Goal: Communication & Community: Share content

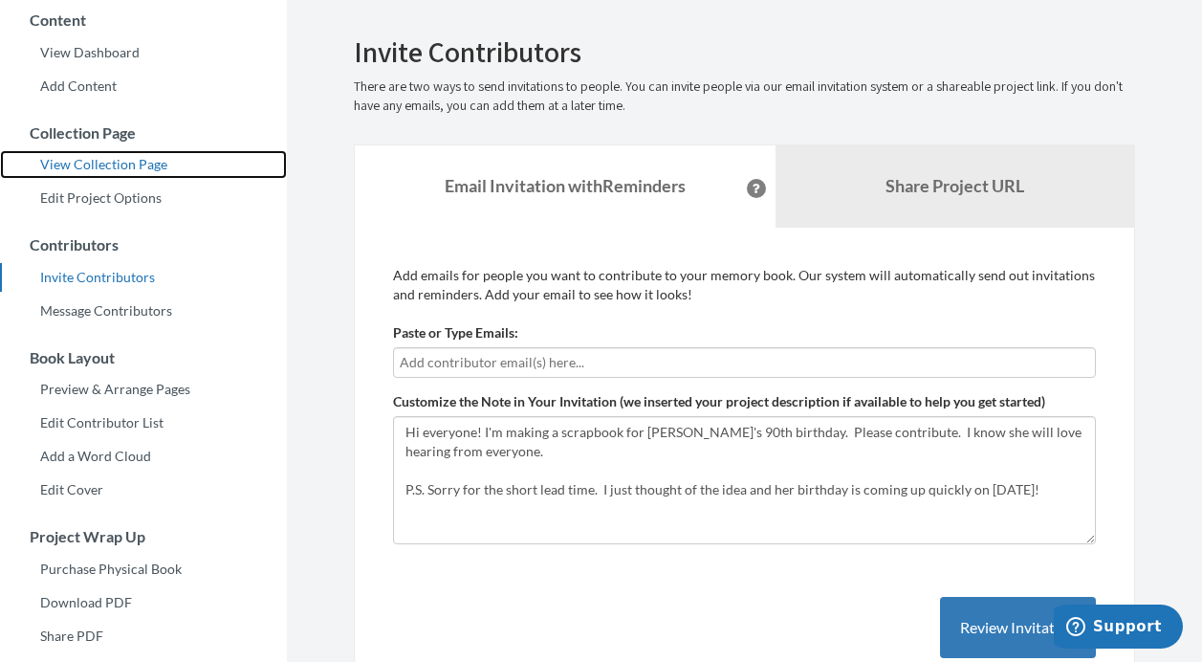
click at [140, 163] on link "View Collection Page" at bounding box center [143, 164] width 287 height 29
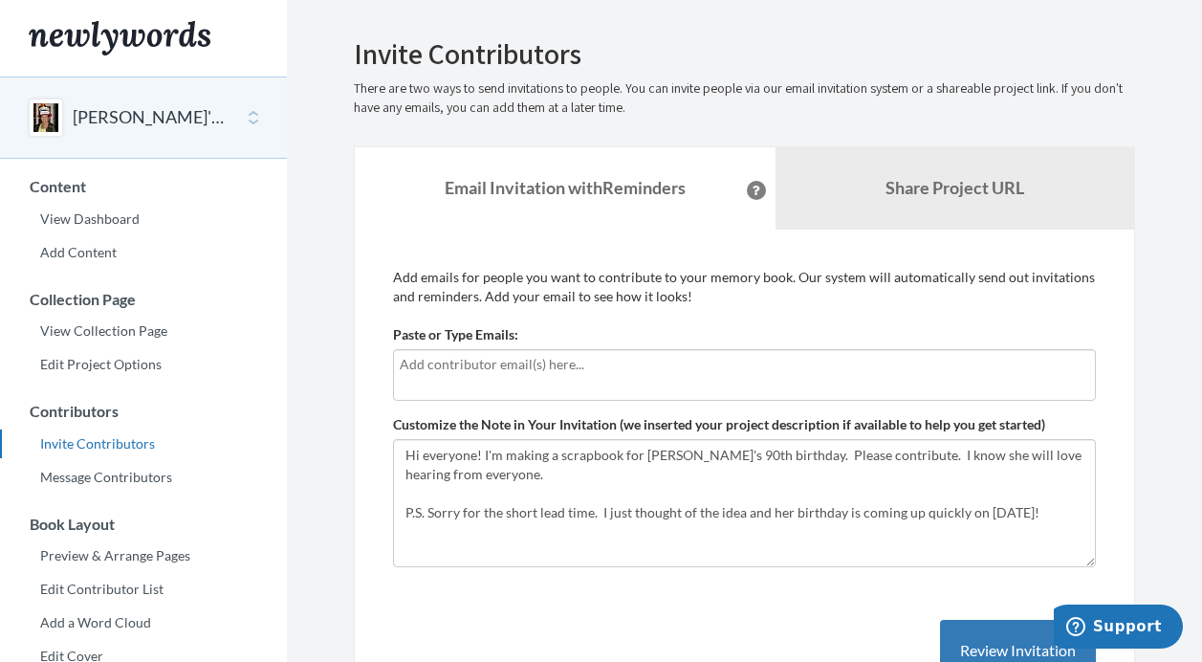
click at [467, 360] on input "text" at bounding box center [744, 364] width 689 height 21
type input "[EMAIL_ADDRESS][DOMAIN_NAME]"
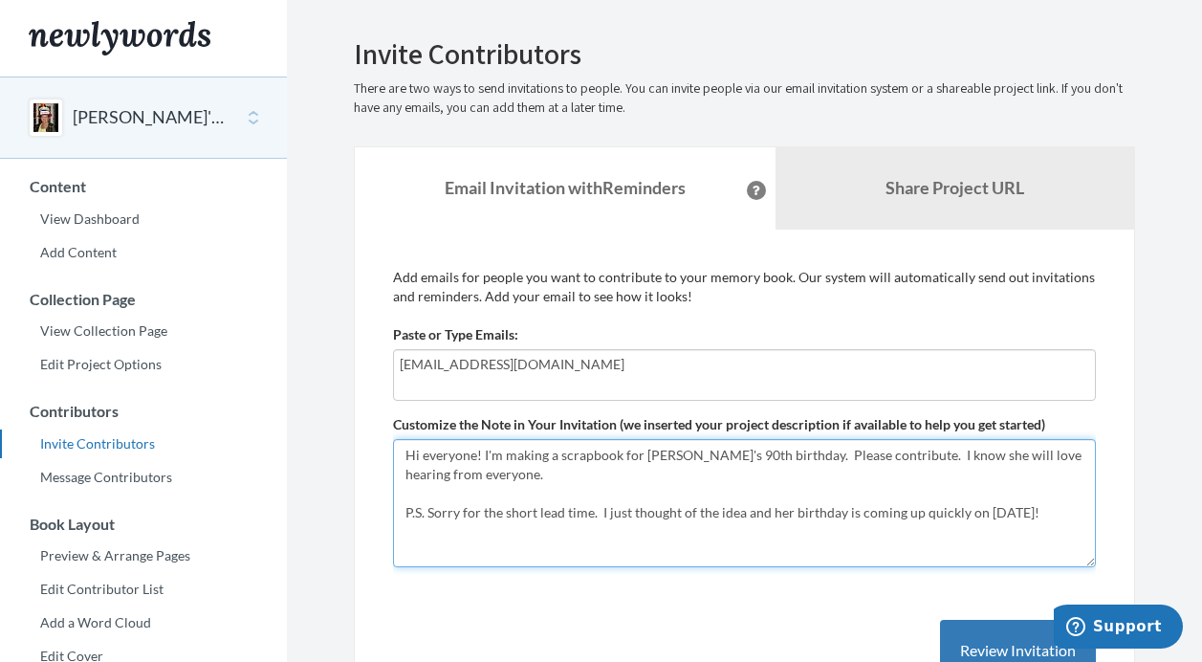
click at [459, 516] on textarea "Hi everyone! I'm making a scrapbook for [PERSON_NAME]'s 90th birthday. Please c…" at bounding box center [744, 503] width 703 height 128
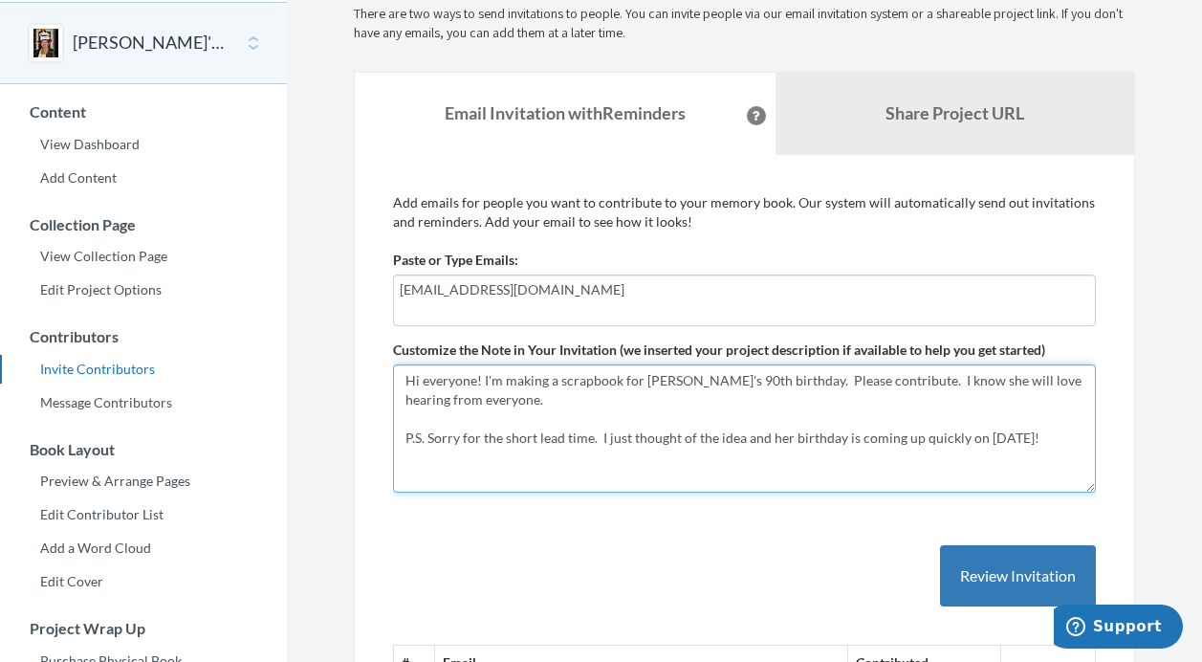
scroll to position [61, 0]
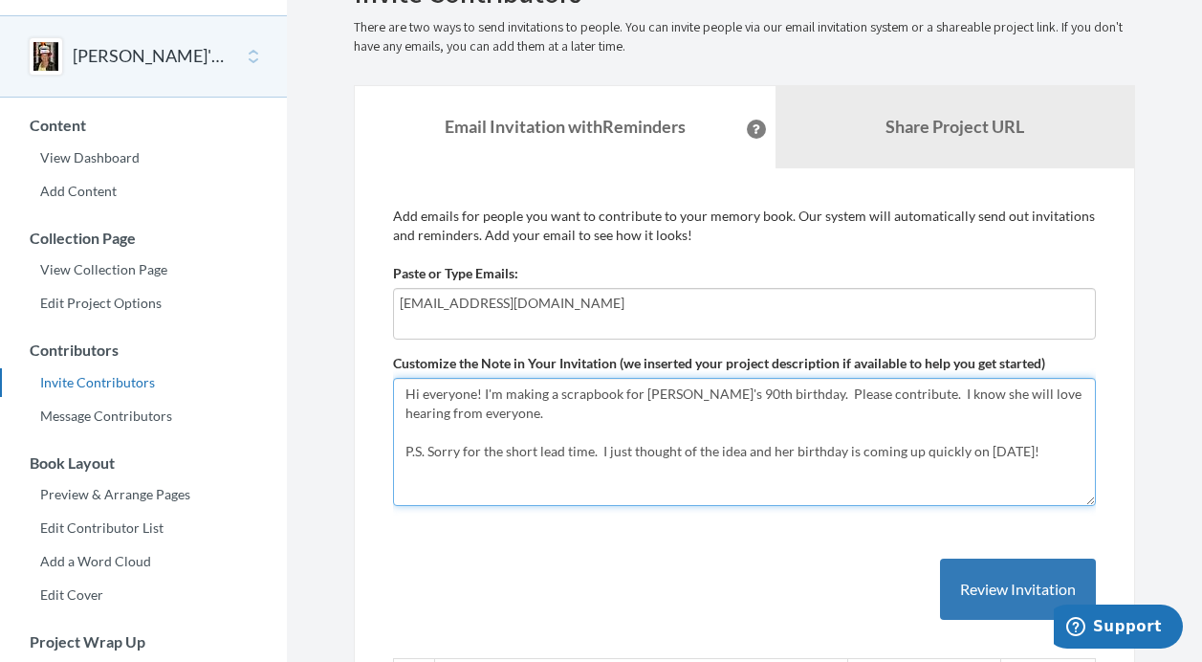
click at [882, 393] on textarea "Hi everyone! I'm making a scrapbook for [PERSON_NAME]'s 90th birthday. Please c…" at bounding box center [744, 442] width 703 height 128
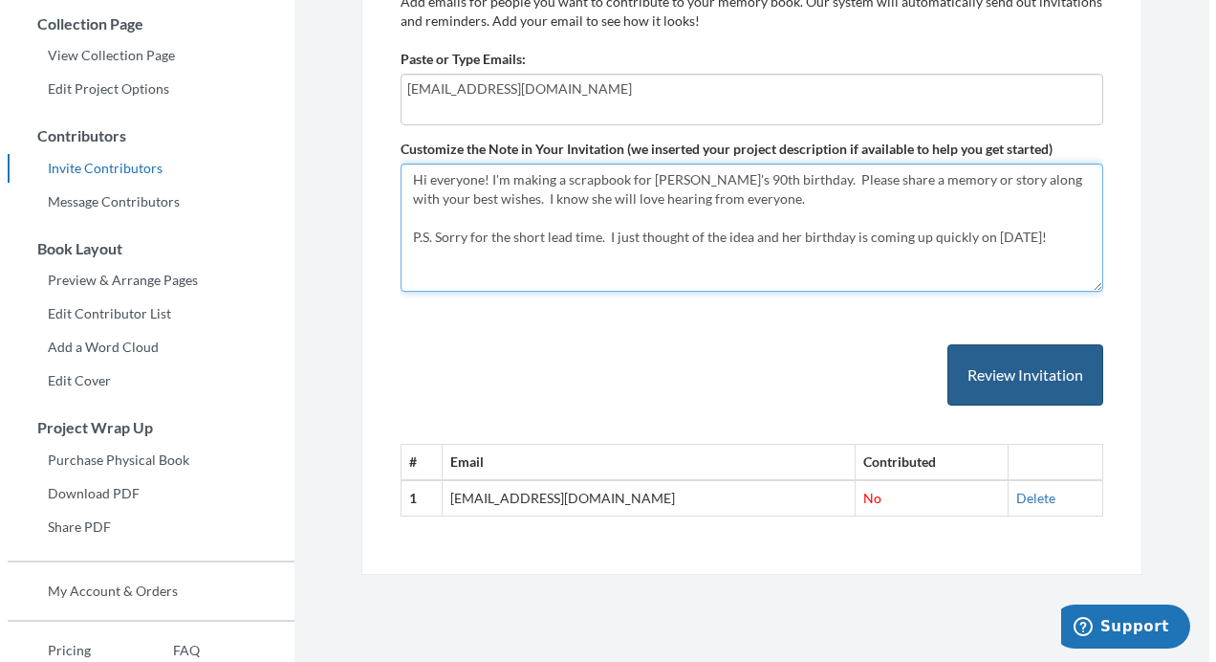
scroll to position [273, 0]
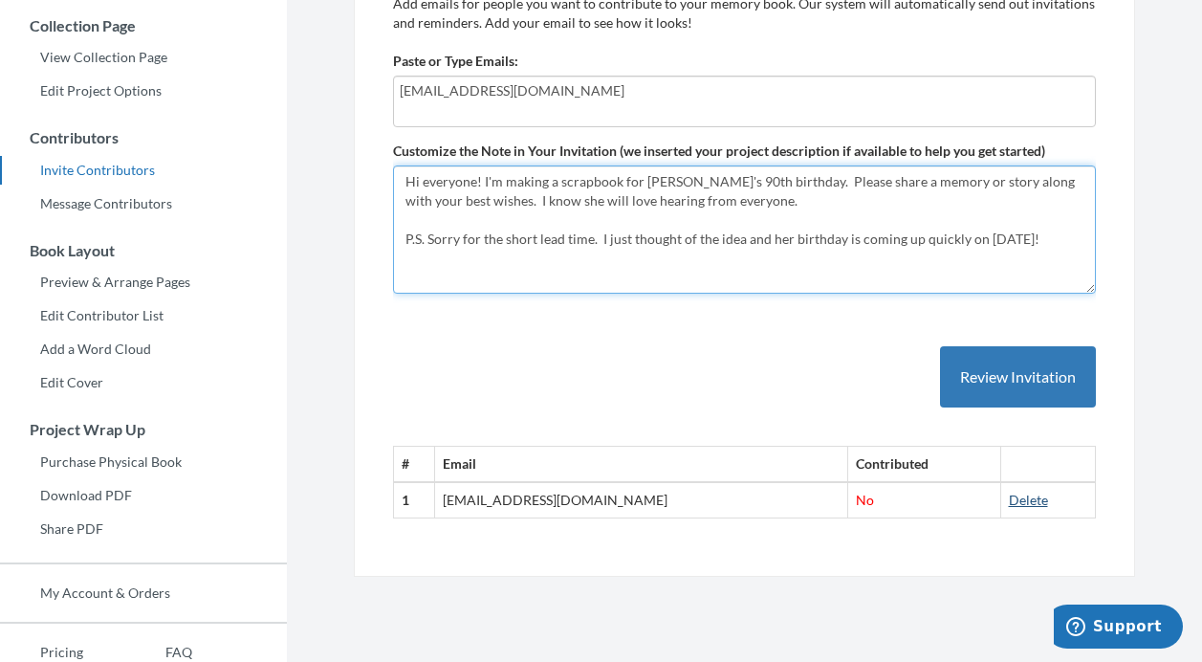
type textarea "Hi everyone! I'm making a scrapbook for [PERSON_NAME]'s 90th birthday. Please s…"
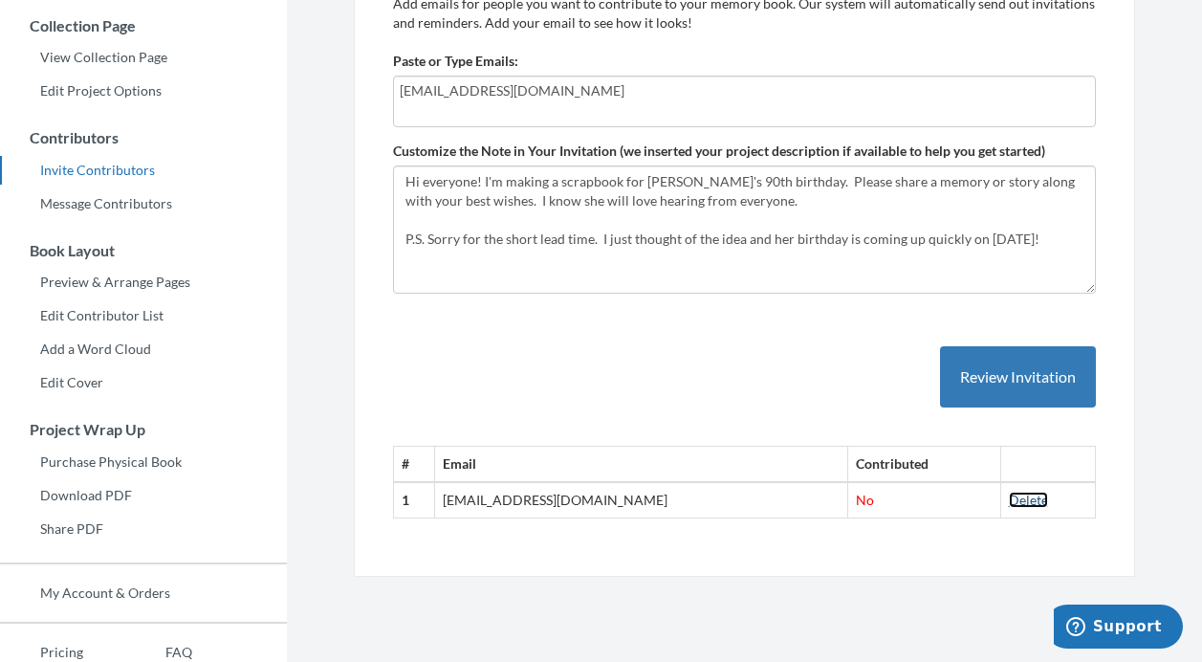
click at [1009, 500] on link "Delete" at bounding box center [1028, 499] width 39 height 16
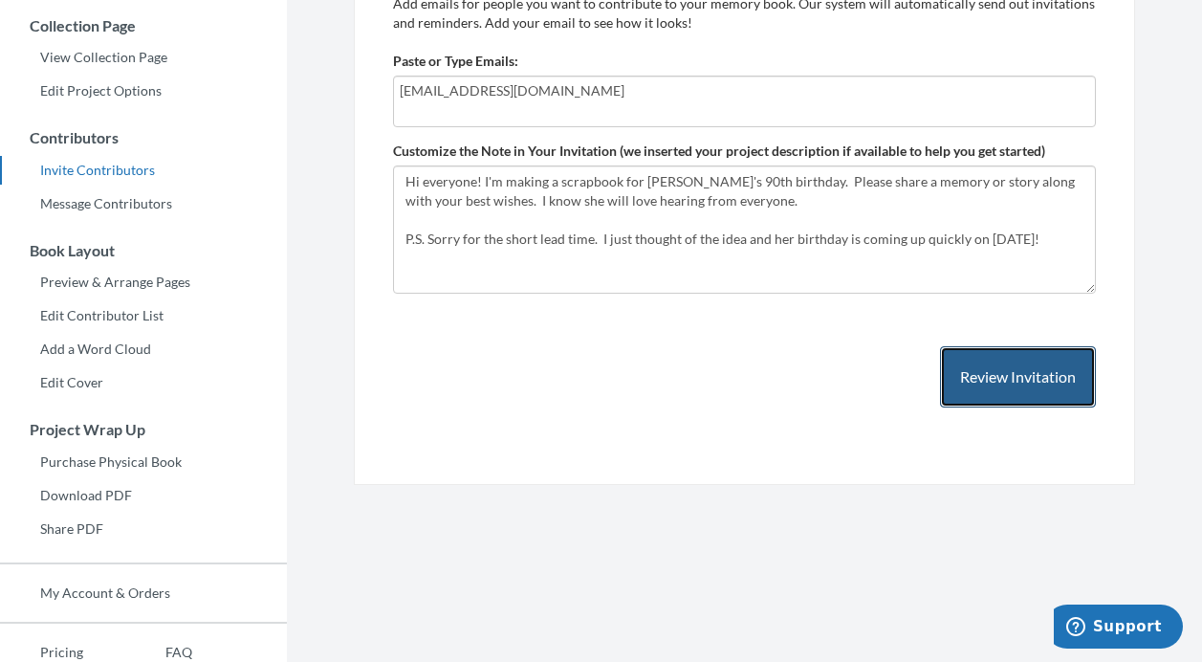
click at [979, 379] on button "Review Invitation" at bounding box center [1018, 377] width 156 height 62
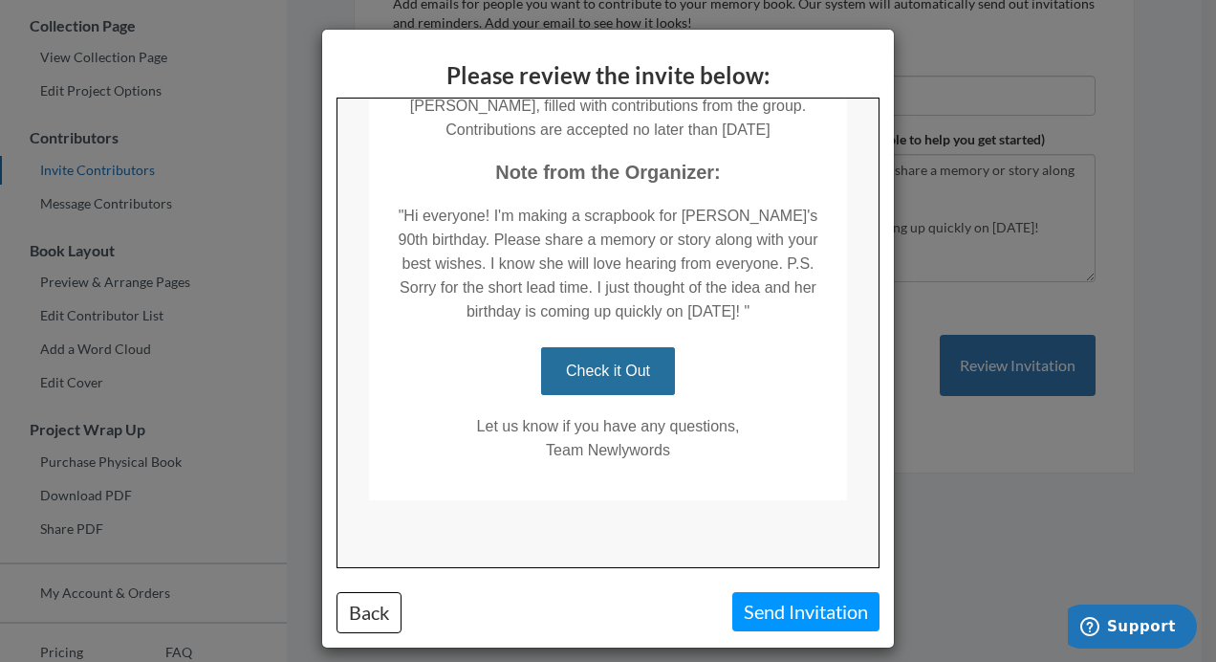
scroll to position [14, 0]
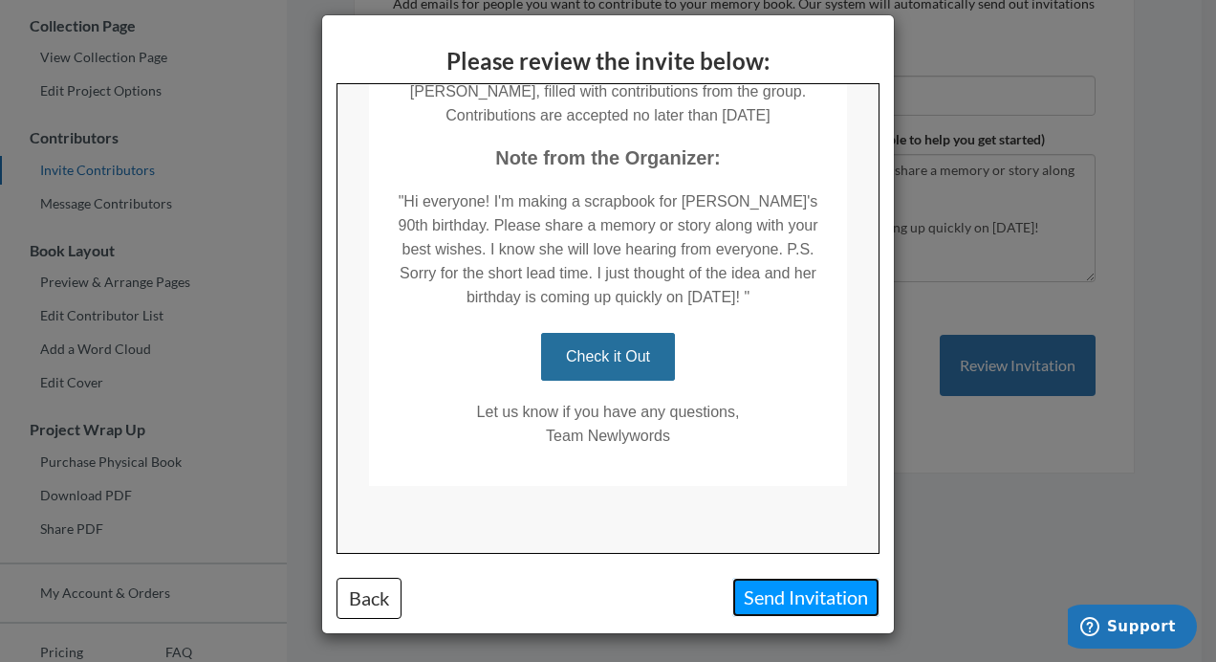
click at [751, 595] on button "Send Invitation" at bounding box center [805, 596] width 147 height 39
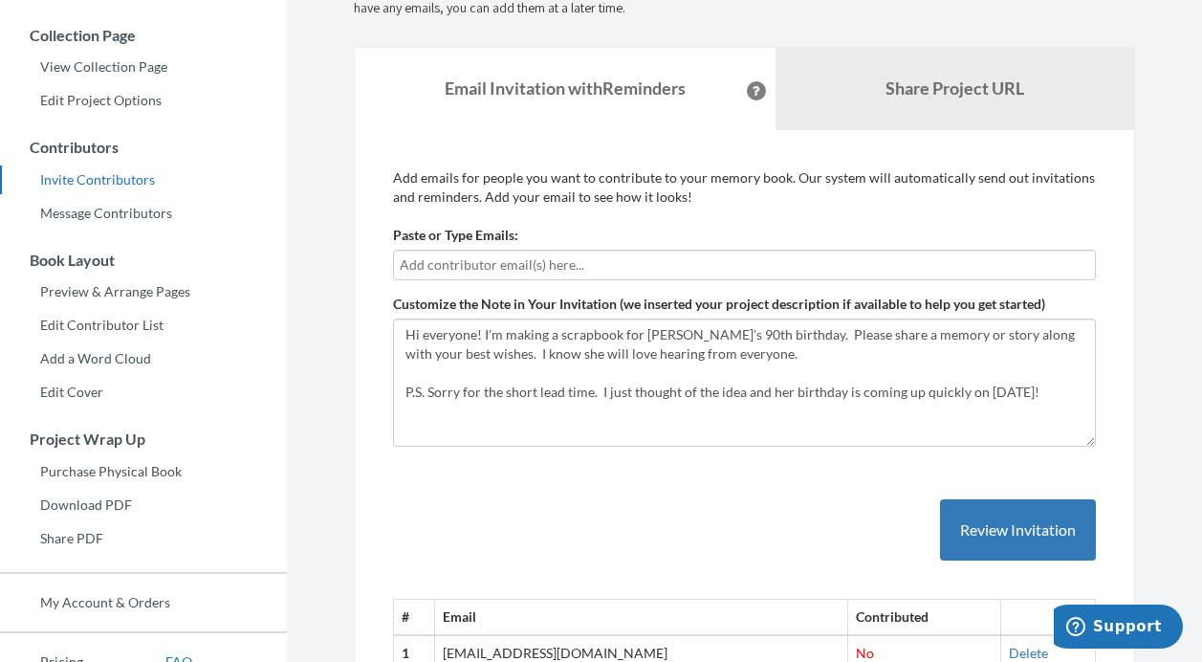
scroll to position [0, 0]
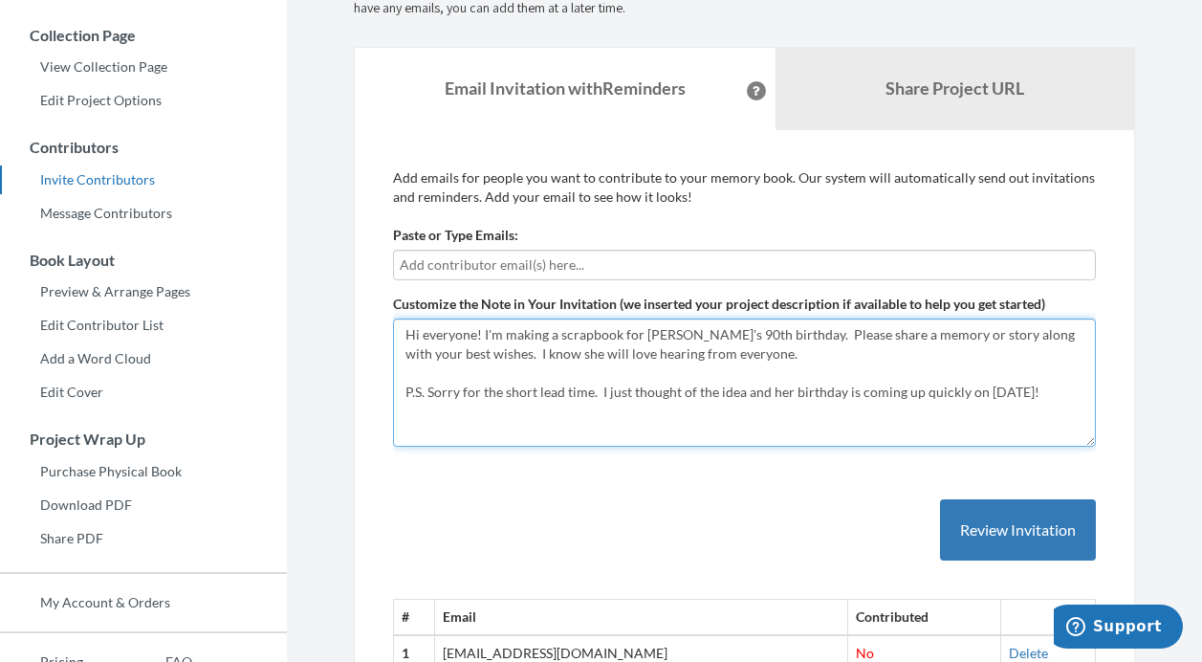
click at [924, 337] on textarea "Hi everyone! I'm making a scrapbook for [PERSON_NAME]'s 90th birthday. Please c…" at bounding box center [744, 382] width 703 height 128
click at [955, 339] on textarea "Hi everyone! I'm making a scrapbook for [PERSON_NAME]'s 90th birthday. Please c…" at bounding box center [744, 382] width 703 height 128
click at [717, 391] on textarea "Hi everyone! I'm making a scrapbook for [PERSON_NAME]'s 90th birthday. Please c…" at bounding box center [744, 382] width 703 height 128
click at [1024, 337] on textarea "Hi everyone! I'm making a scrapbook for [PERSON_NAME]'s 90th birthday. Please c…" at bounding box center [744, 382] width 703 height 128
click at [522, 412] on textarea "Hi everyone! I'm making a scrapbook for [PERSON_NAME]'s 90th birthday. Please c…" at bounding box center [744, 382] width 703 height 128
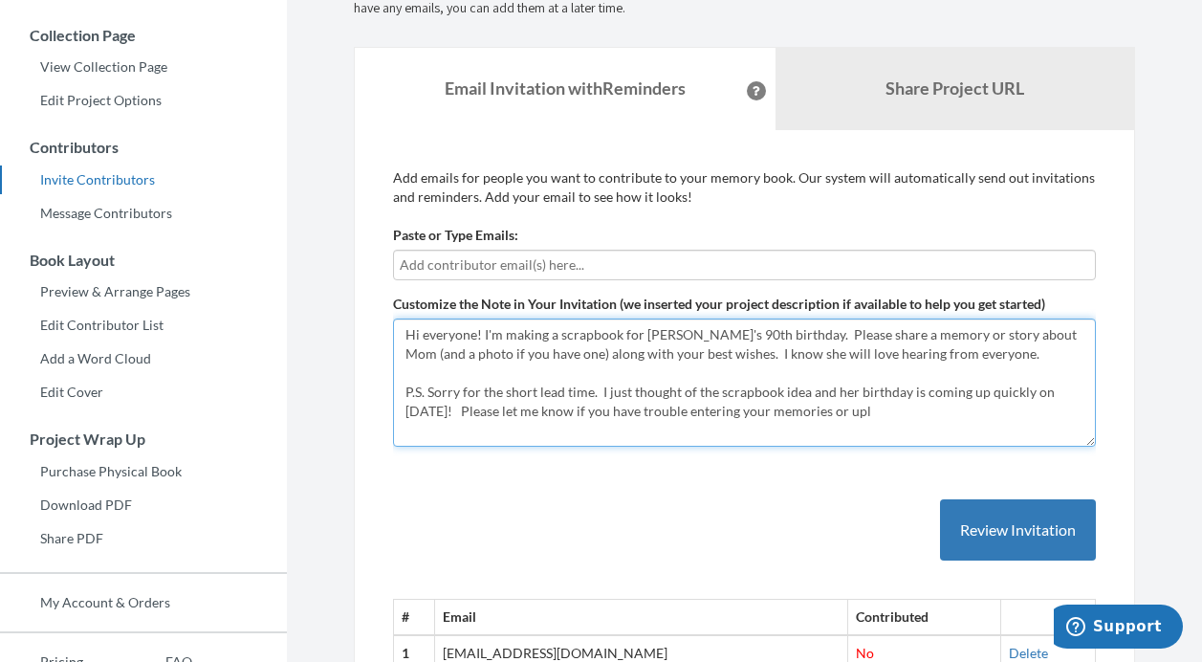
click at [693, 407] on textarea "Hi everyone! I'm making a scrapbook for [PERSON_NAME]'s 90th birthday. Please c…" at bounding box center [744, 382] width 703 height 128
click at [820, 413] on textarea "Hi everyone! I'm making a scrapbook for [PERSON_NAME]'s 90th birthday. Please c…" at bounding box center [744, 382] width 703 height 128
click at [958, 412] on textarea "Hi everyone! I'm making a scrapbook for [PERSON_NAME]'s 90th birthday. Please c…" at bounding box center [744, 382] width 703 height 128
click at [524, 431] on textarea "Hi everyone! I'm making a scrapbook for [PERSON_NAME]'s 90th birthday. Please c…" at bounding box center [744, 382] width 703 height 128
click at [709, 430] on textarea "Hi everyone! I'm making a scrapbook for [PERSON_NAME]'s 90th birthday. Please c…" at bounding box center [744, 382] width 703 height 128
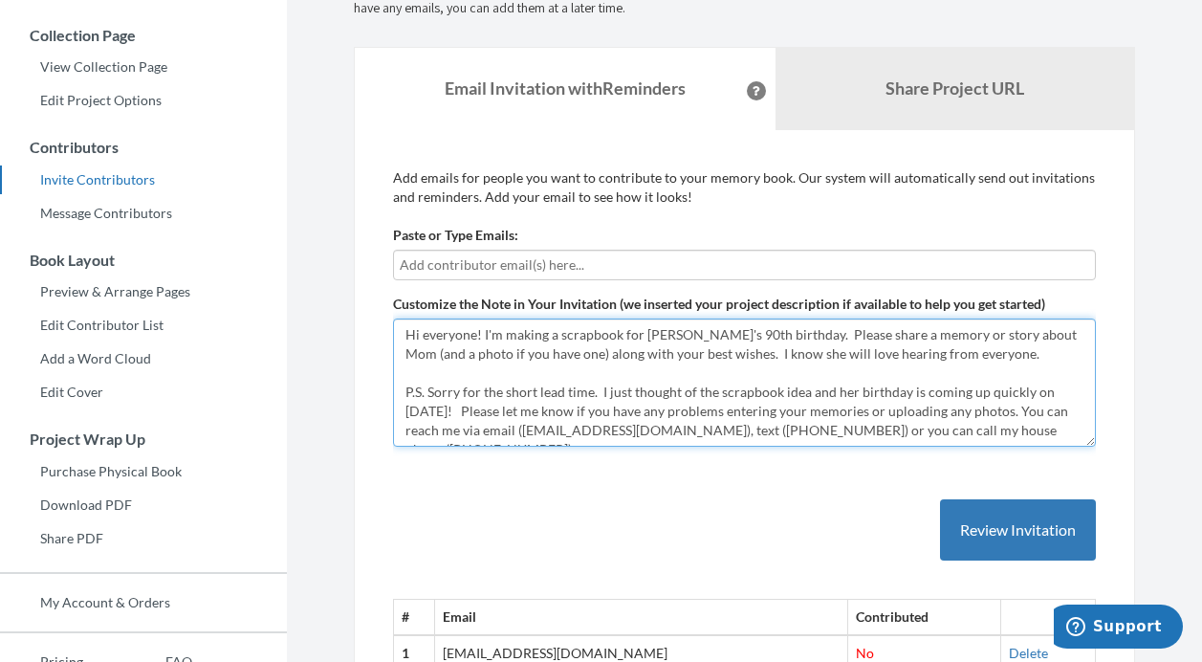
click at [629, 410] on textarea "Hi everyone! I'm making a scrapbook for [PERSON_NAME]'s 90th birthday. Please c…" at bounding box center [744, 382] width 703 height 128
click at [954, 412] on textarea "Hi everyone! I'm making a scrapbook for [PERSON_NAME]'s 90th birthday. Please c…" at bounding box center [744, 382] width 703 height 128
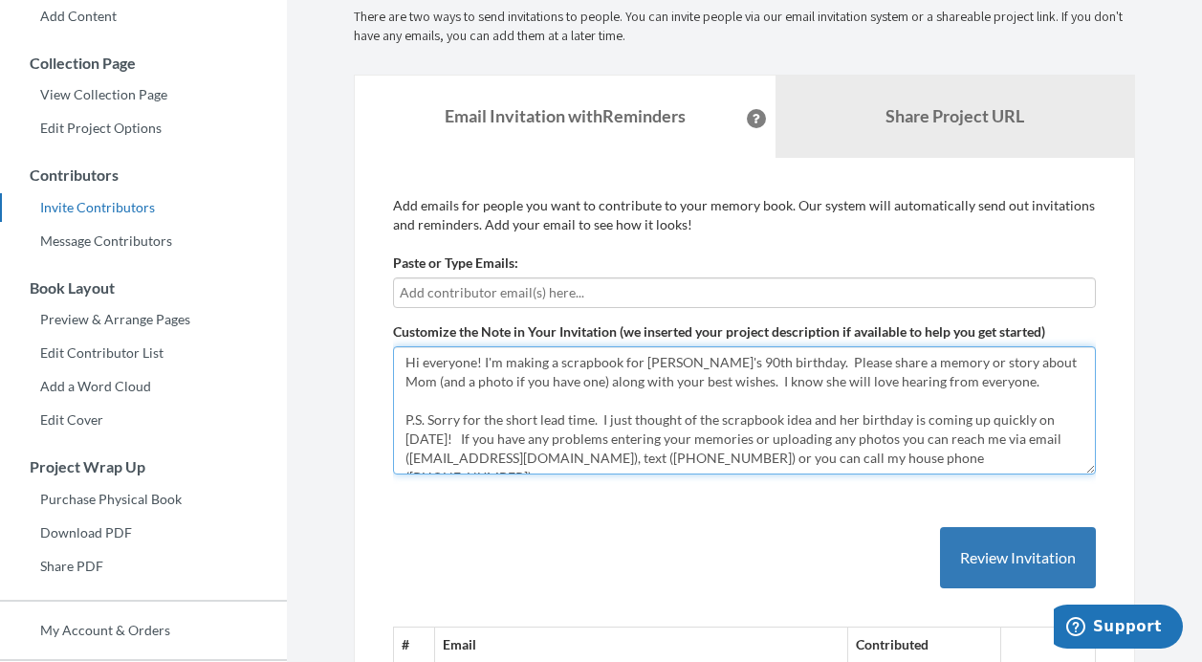
scroll to position [228, 0]
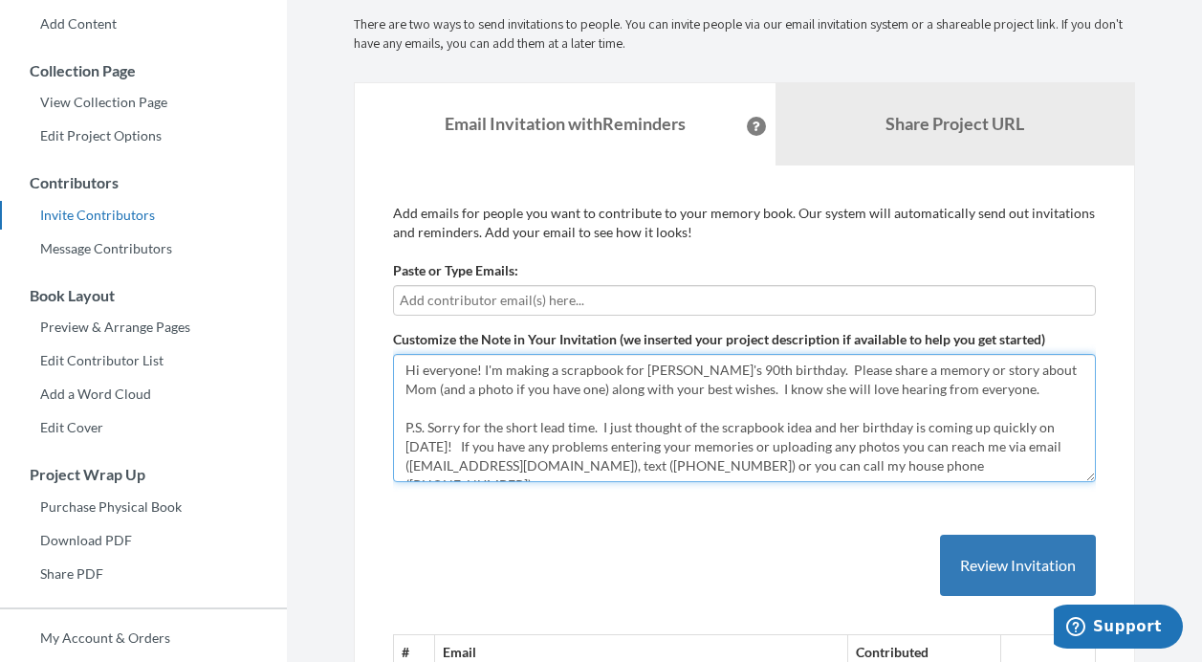
click at [557, 369] on textarea "Hi everyone! I'm making a scrapbook for [PERSON_NAME]'s 90th birthday. Please c…" at bounding box center [744, 418] width 703 height 128
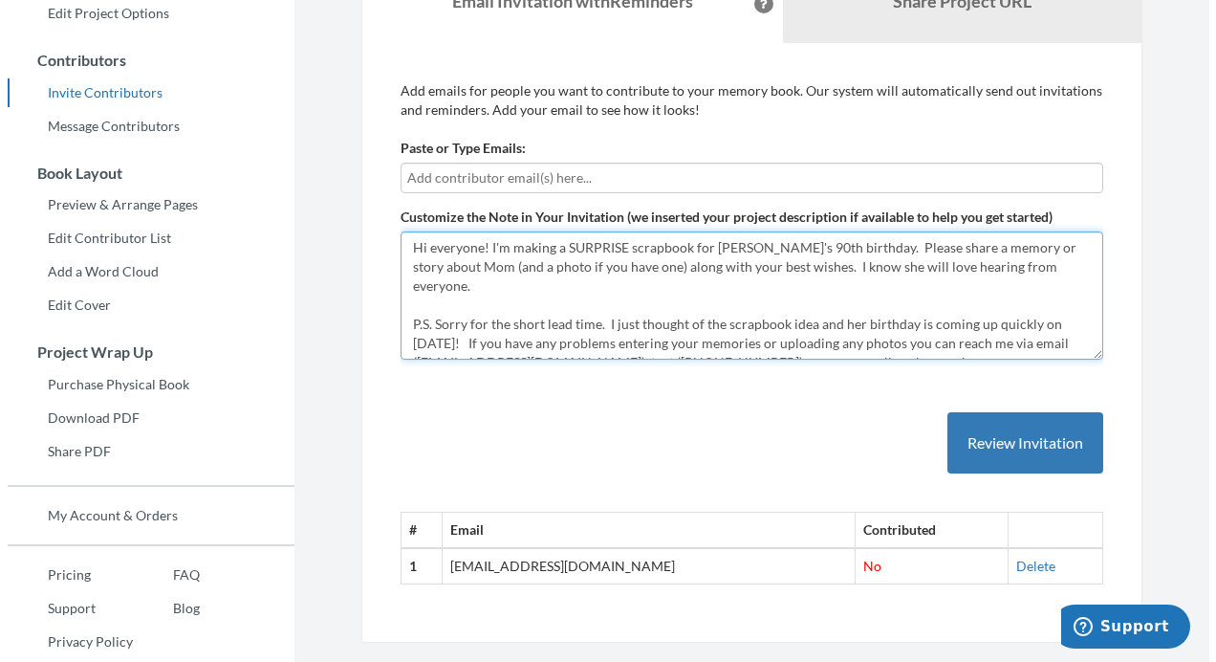
scroll to position [347, 0]
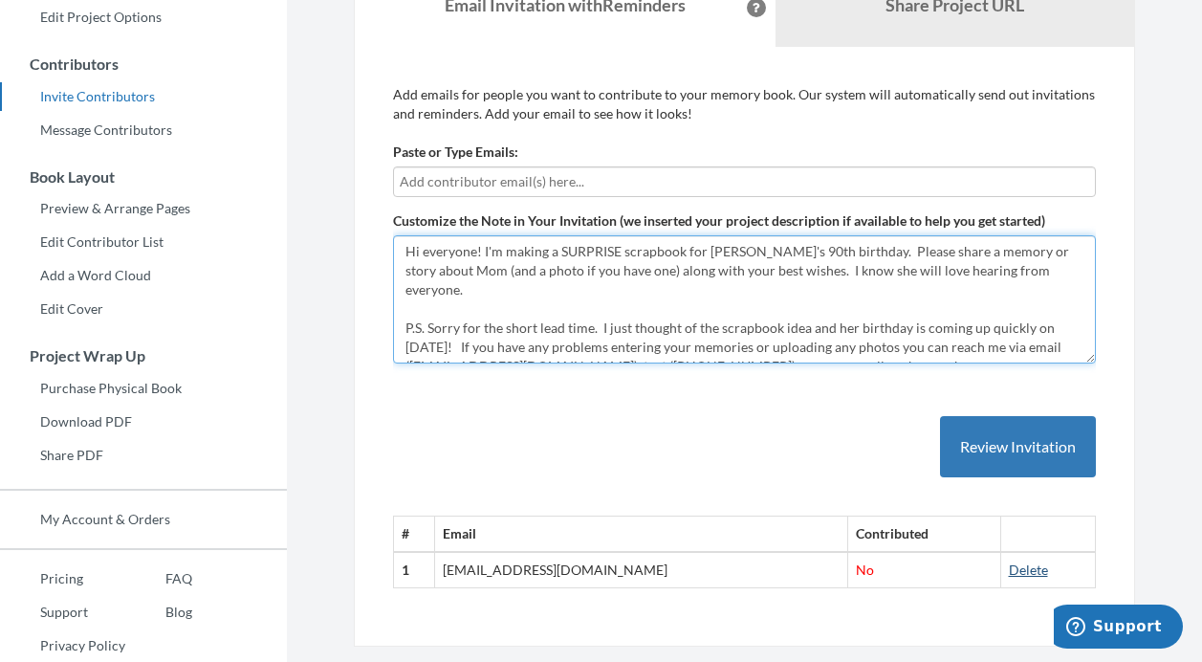
type textarea "Hi everyone! I'm making a SURPRISE scrapbook for [PERSON_NAME]'s 90th birthday.…"
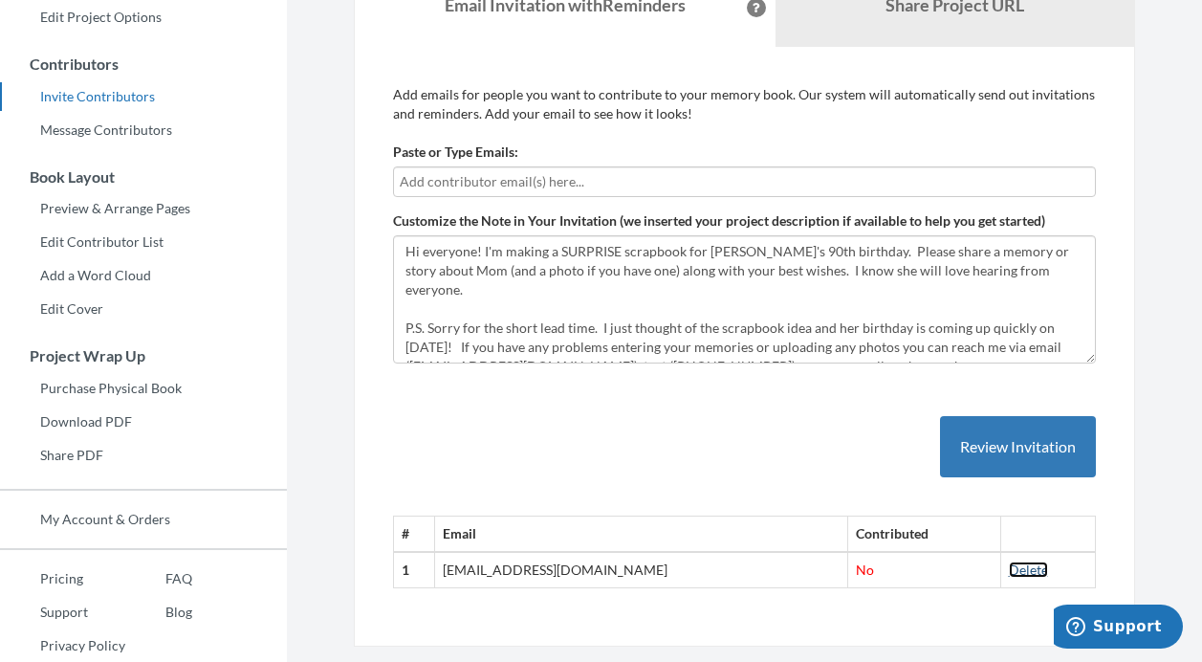
click at [1009, 572] on link "Delete" at bounding box center [1028, 569] width 39 height 16
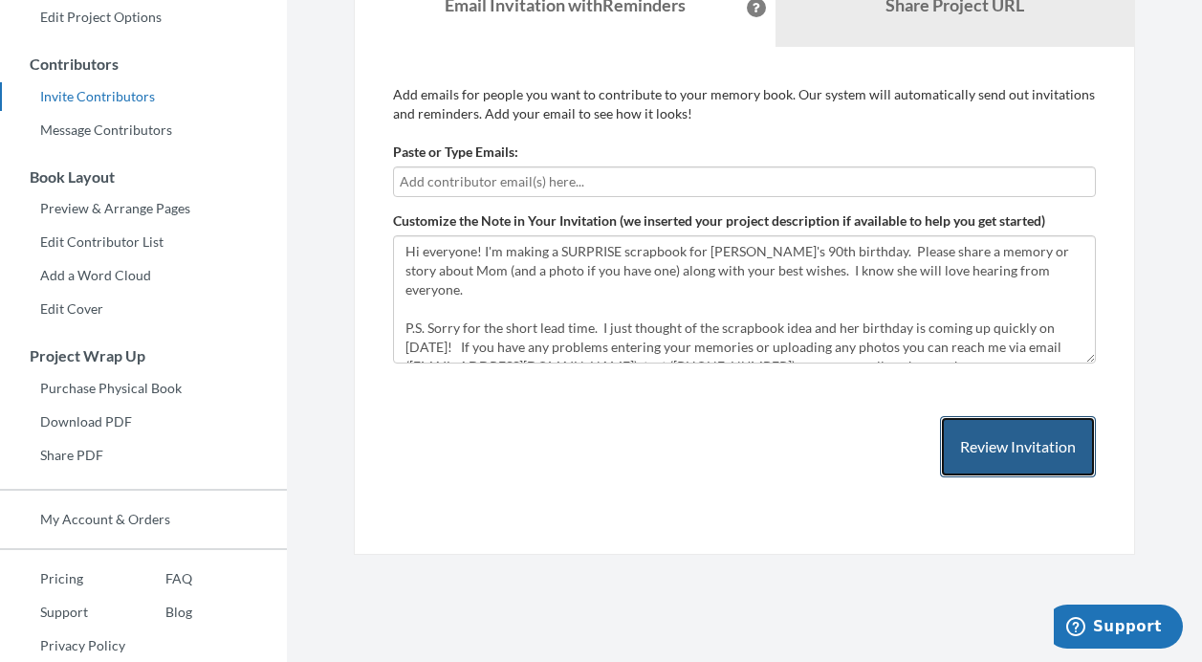
click at [980, 446] on button "Review Invitation" at bounding box center [1018, 447] width 156 height 62
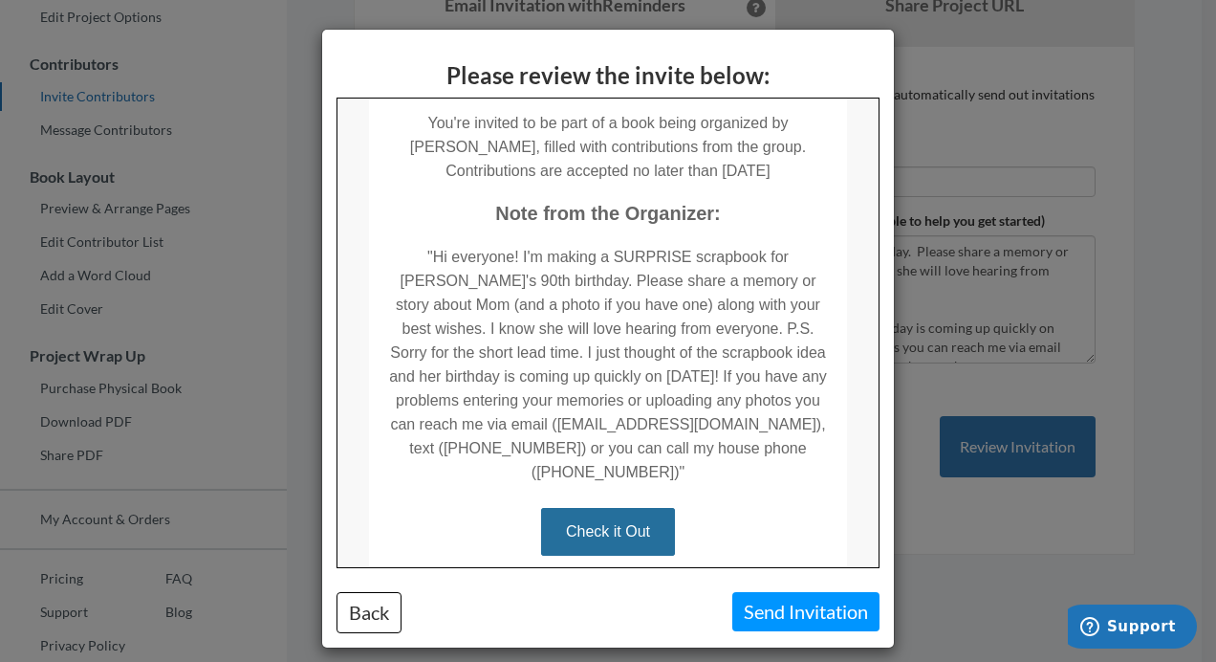
scroll to position [342, 0]
click at [588, 508] on link "Check it Out" at bounding box center [607, 532] width 134 height 48
click at [554, 526] on link "Check it Out" at bounding box center [607, 532] width 134 height 48
click at [558, 508] on link "Check it Out" at bounding box center [607, 532] width 134 height 48
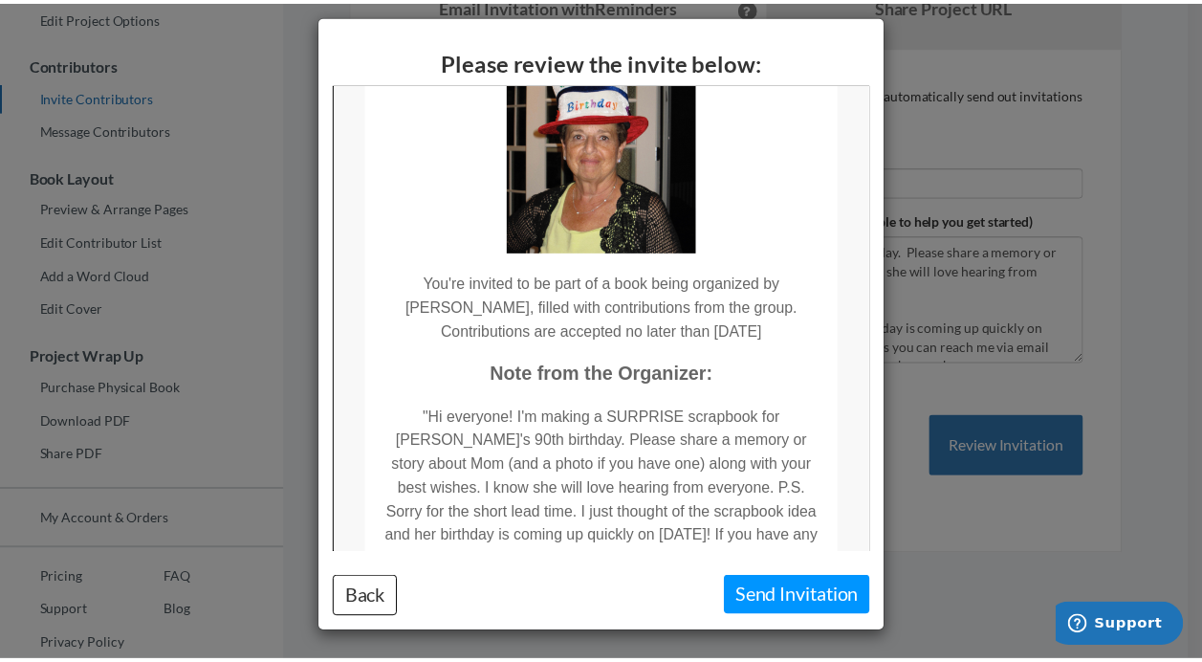
scroll to position [0, 0]
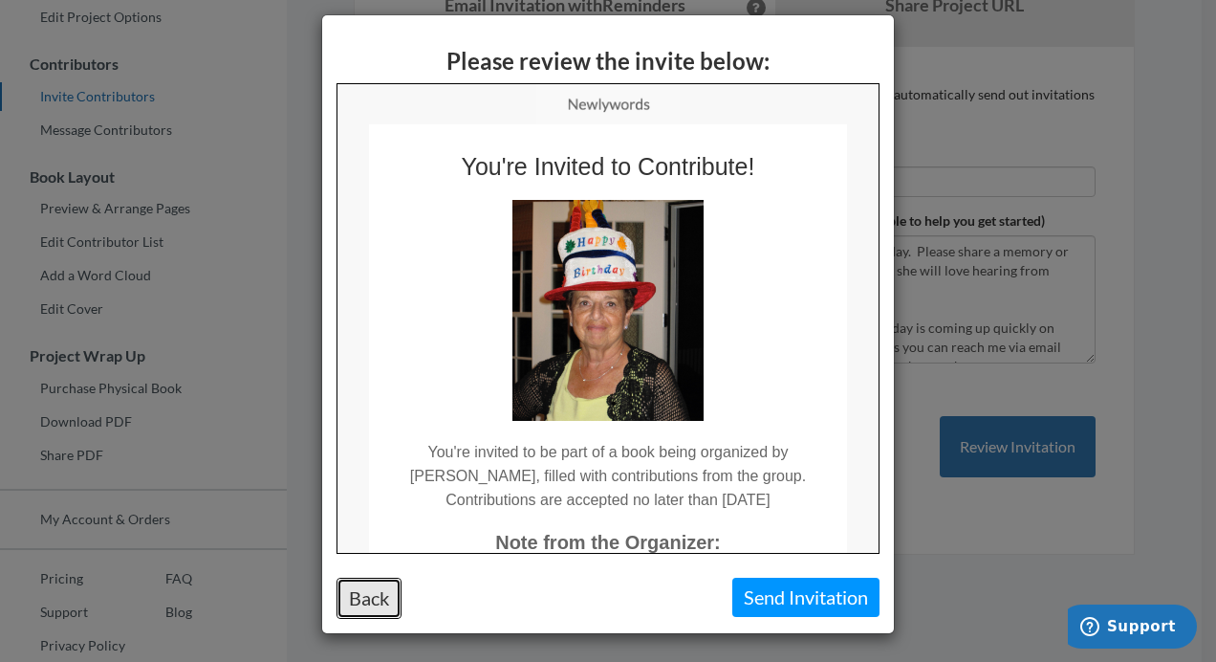
click at [379, 589] on button "Back" at bounding box center [369, 597] width 65 height 41
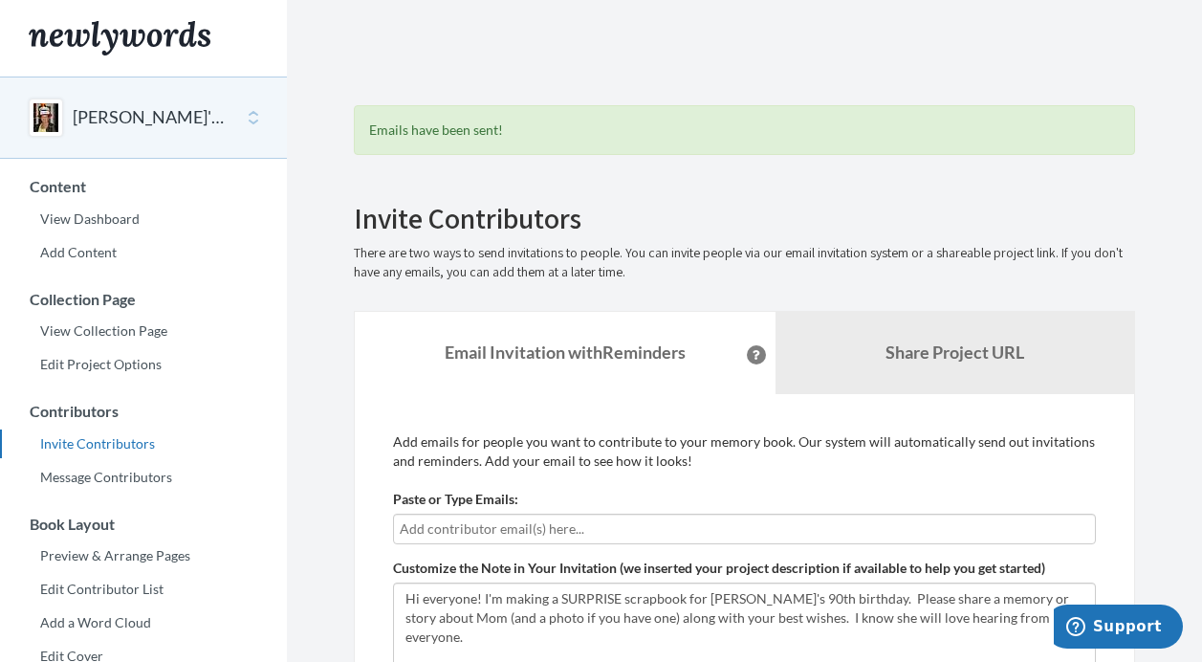
click at [490, 531] on input "text" at bounding box center [744, 528] width 689 height 21
type input "[EMAIL_ADDRESS][DOMAIN_NAME]"
click at [384, 606] on div "Add emails for people you want to contribute to your memory book. Our system wi…" at bounding box center [744, 648] width 781 height 509
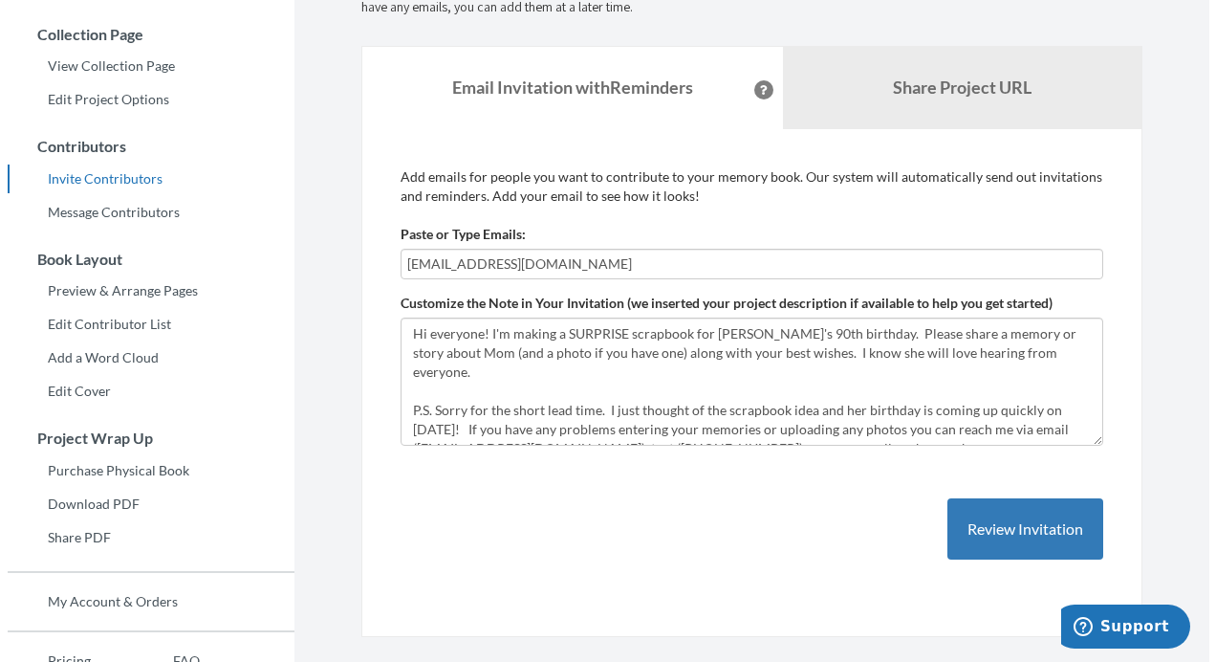
scroll to position [280, 0]
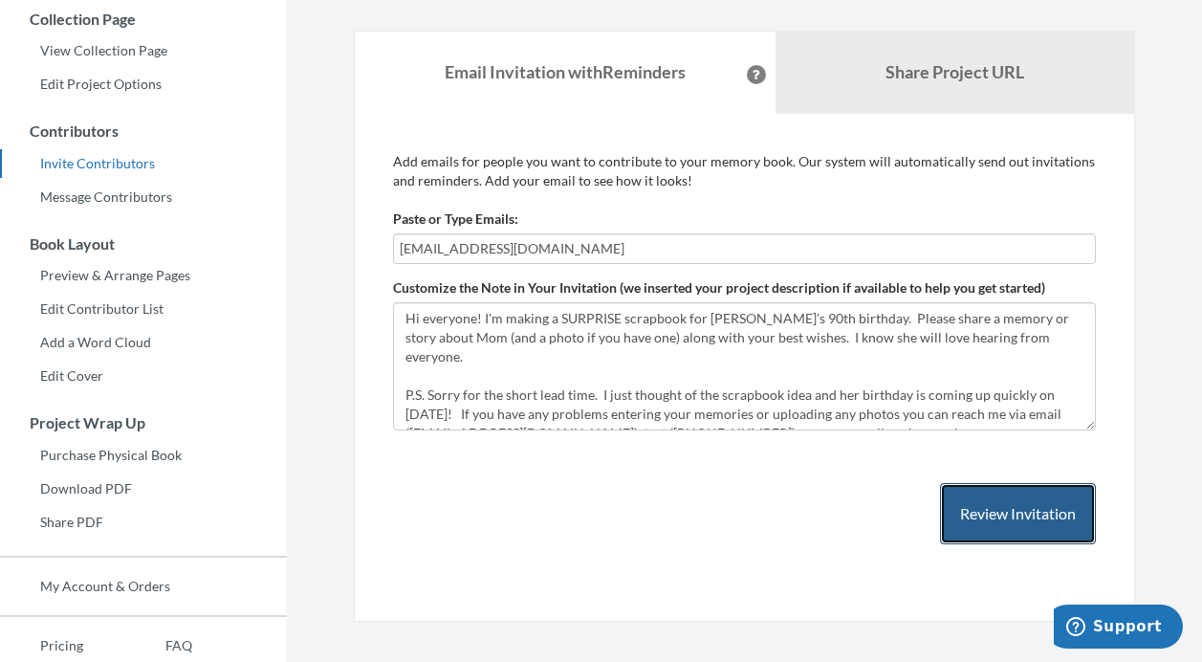
click at [985, 518] on button "Review Invitation" at bounding box center [1018, 514] width 156 height 62
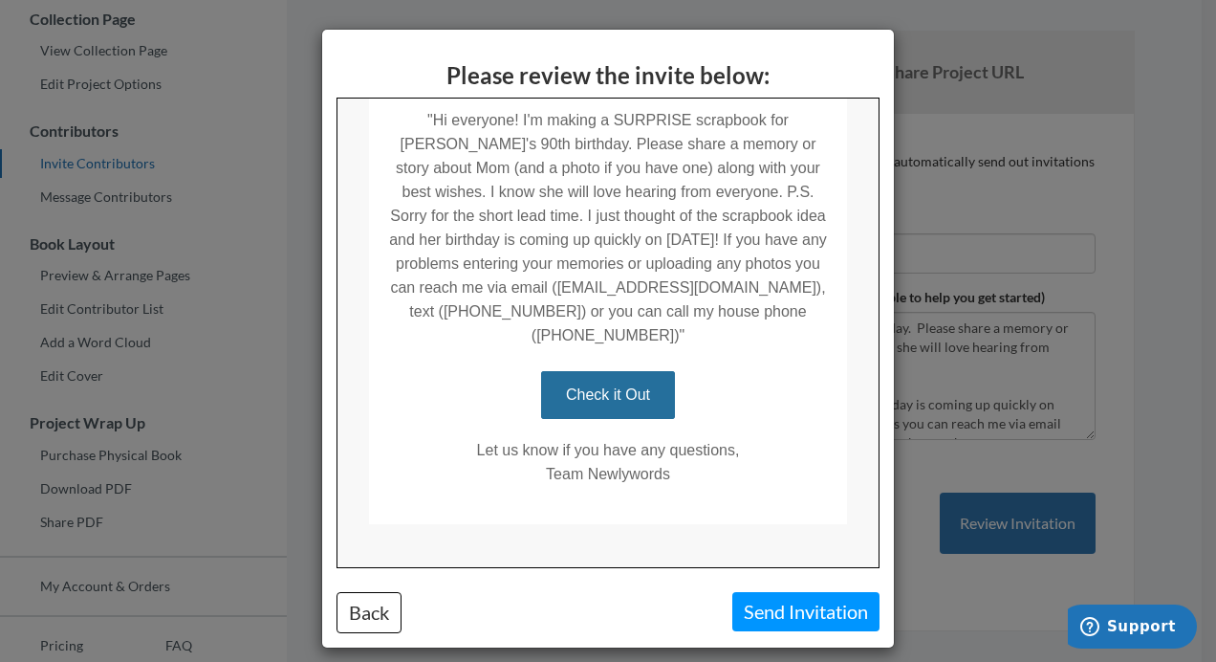
scroll to position [14, 0]
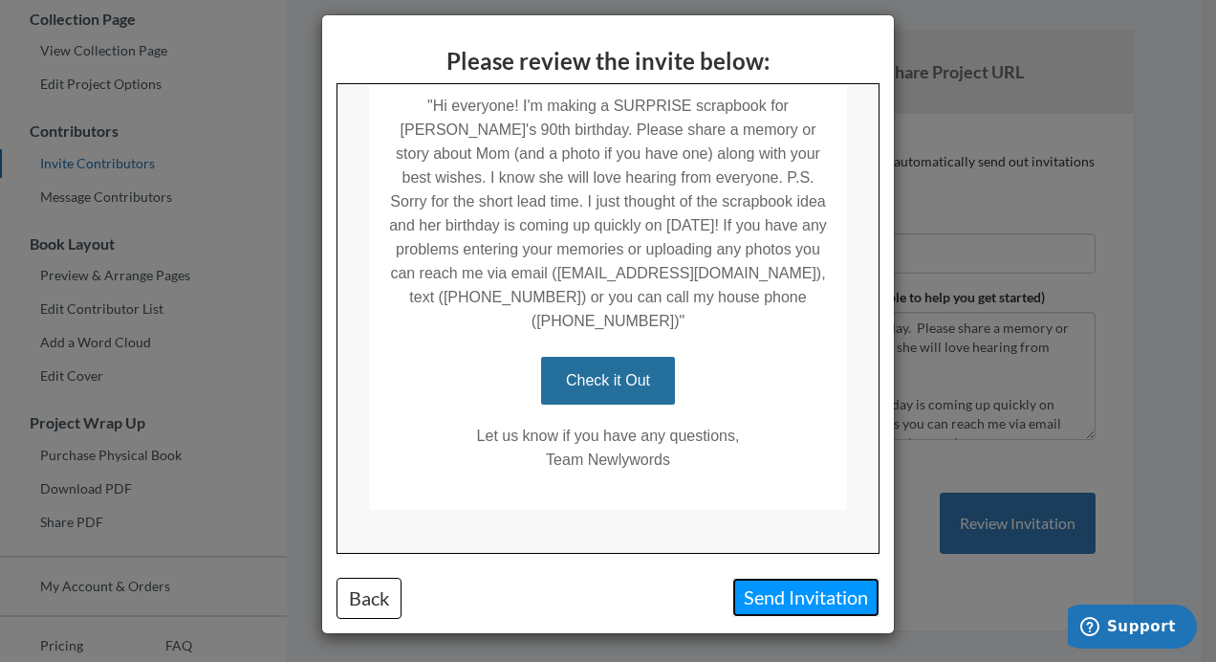
click at [765, 593] on button "Send Invitation" at bounding box center [805, 596] width 147 height 39
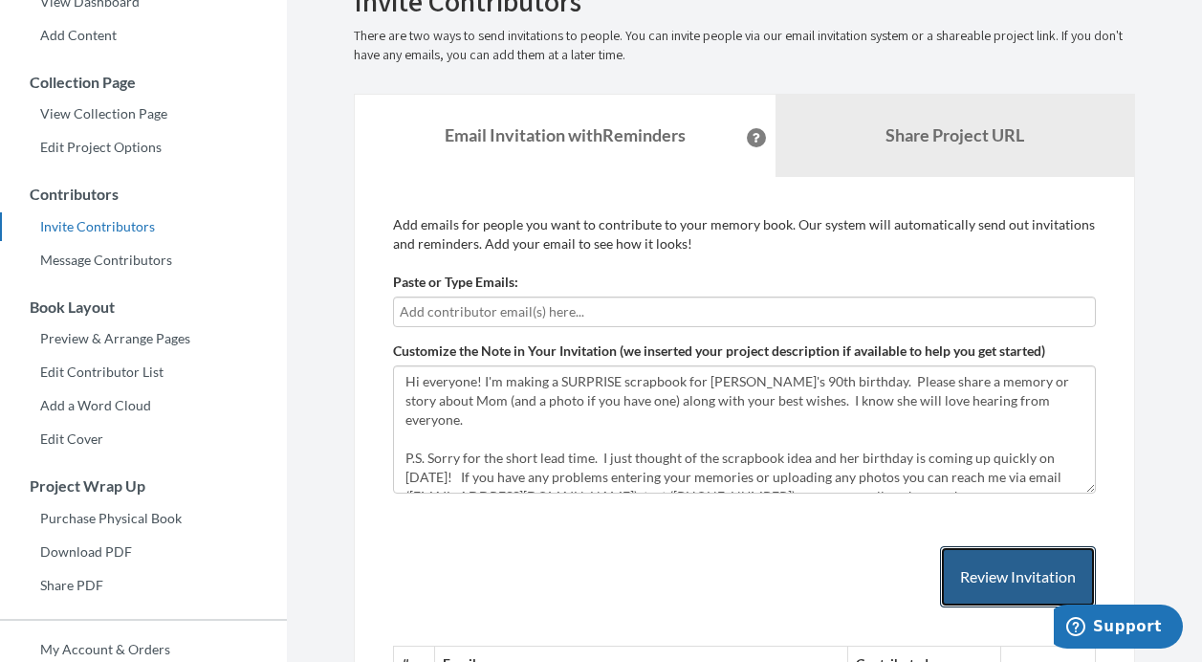
scroll to position [216, 0]
